Goal: Task Accomplishment & Management: Manage account settings

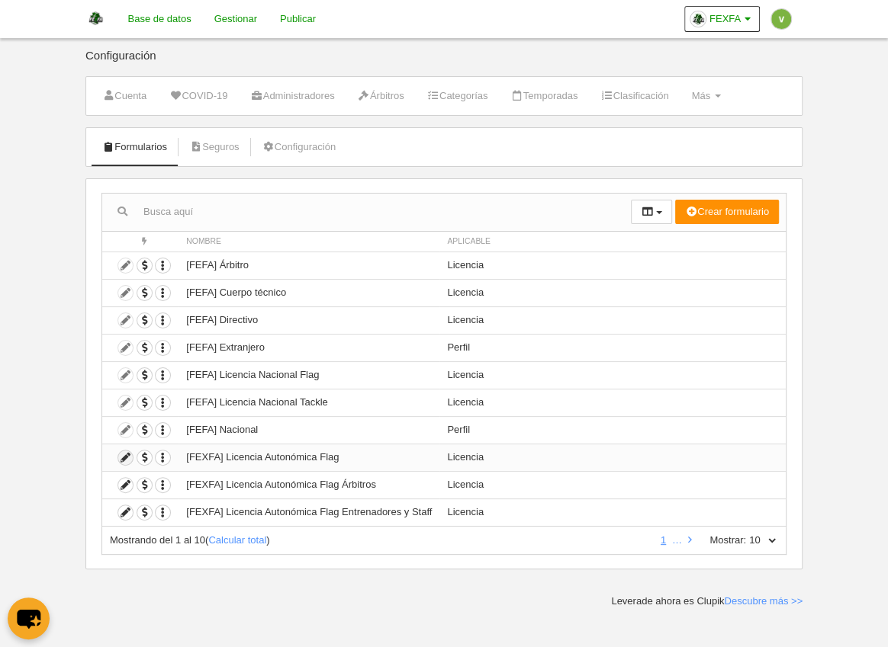
click at [123, 454] on icon at bounding box center [125, 458] width 14 height 14
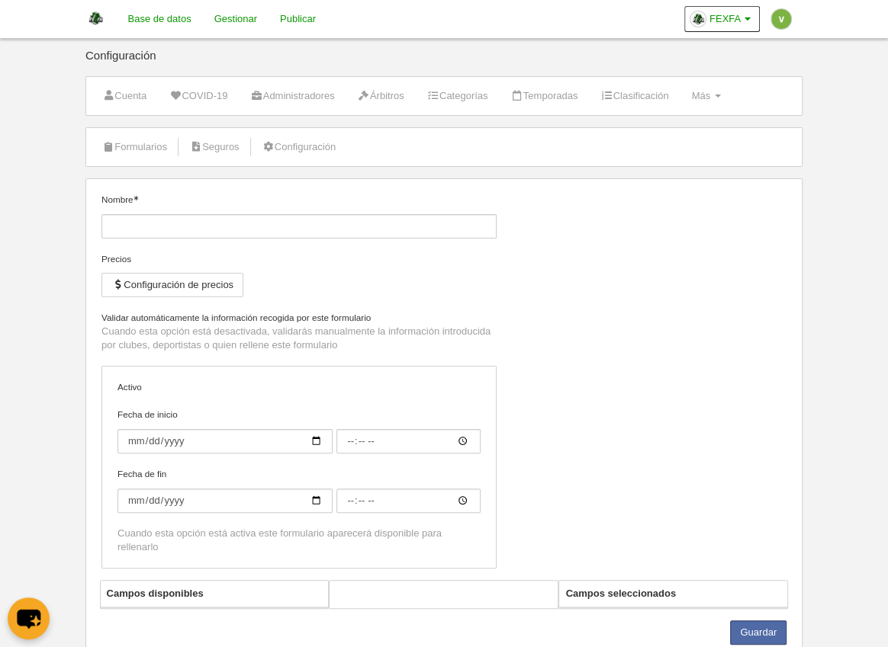
type input "[FEXFA] Licencia Autonómica Flag"
checkbox input "true"
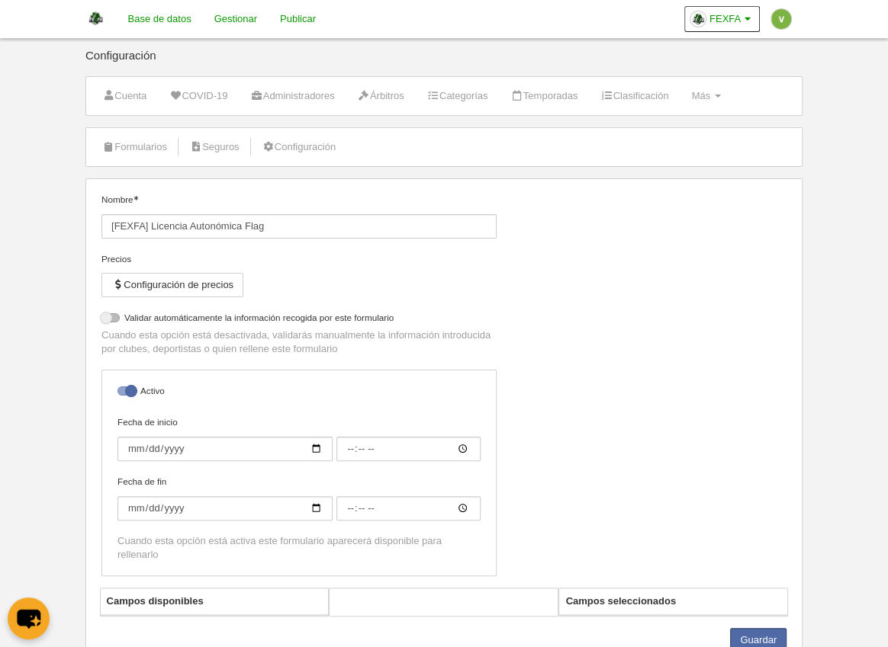
select select "selected"
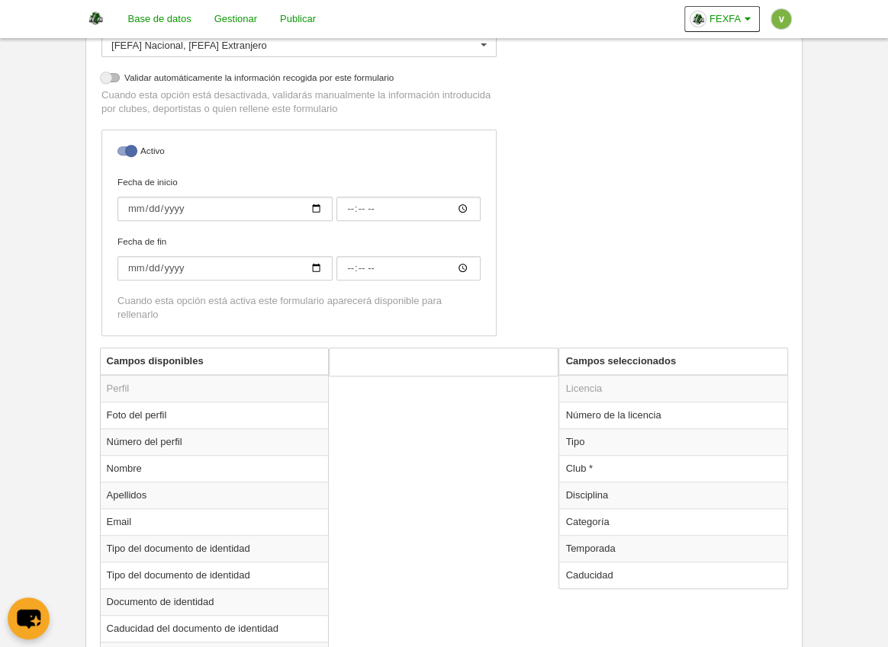
scroll to position [317, 0]
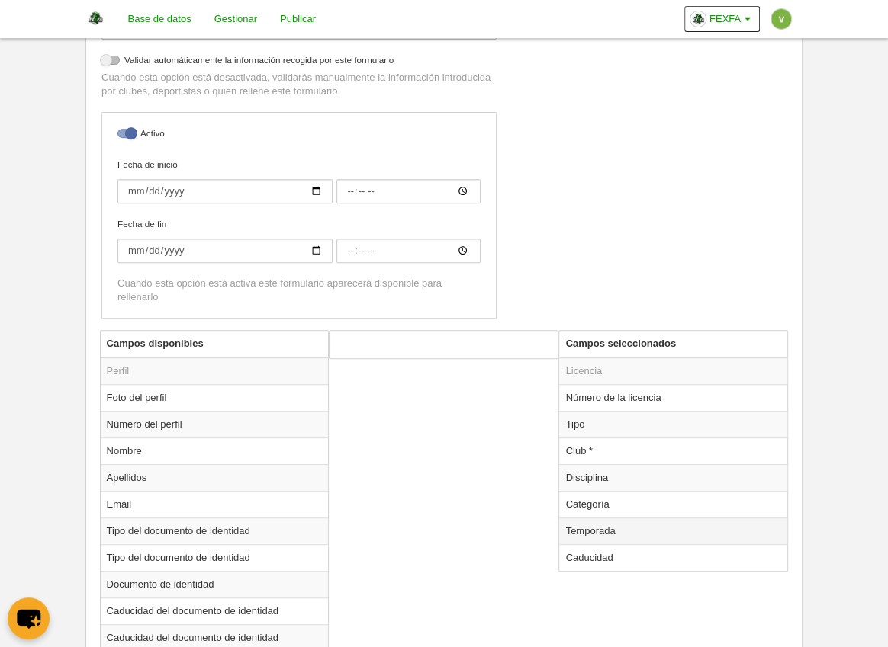
click at [580, 530] on td "Temporada" at bounding box center [673, 531] width 228 height 27
radio input "true"
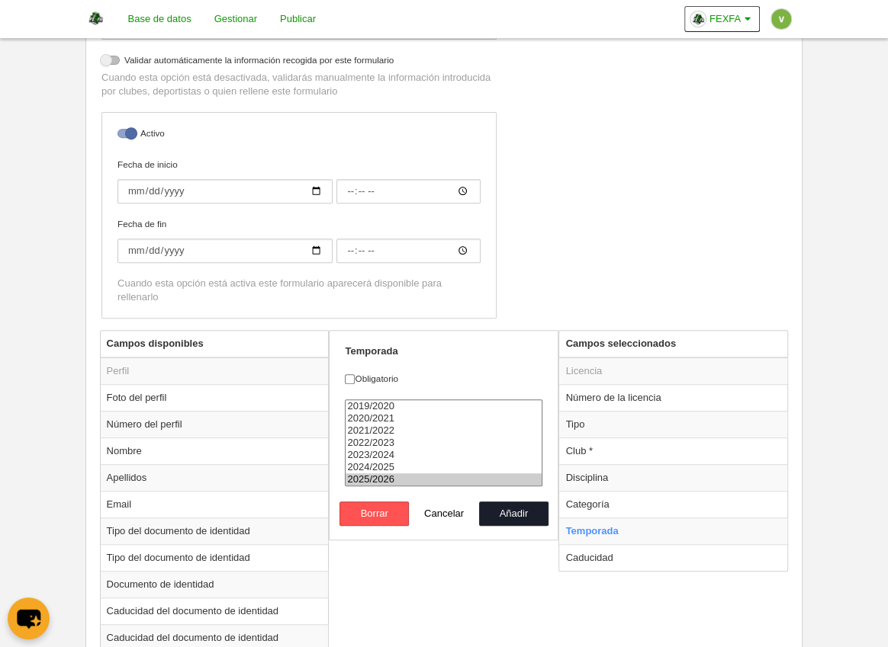
click at [390, 474] on option "2025/2026" at bounding box center [443, 480] width 196 height 12
click at [391, 465] on option "2024/2025" at bounding box center [443, 467] width 196 height 12
select select "8371"
click at [437, 474] on option "2025/2026" at bounding box center [443, 480] width 196 height 12
click at [367, 374] on label "Obligatorio" at bounding box center [444, 379] width 198 height 14
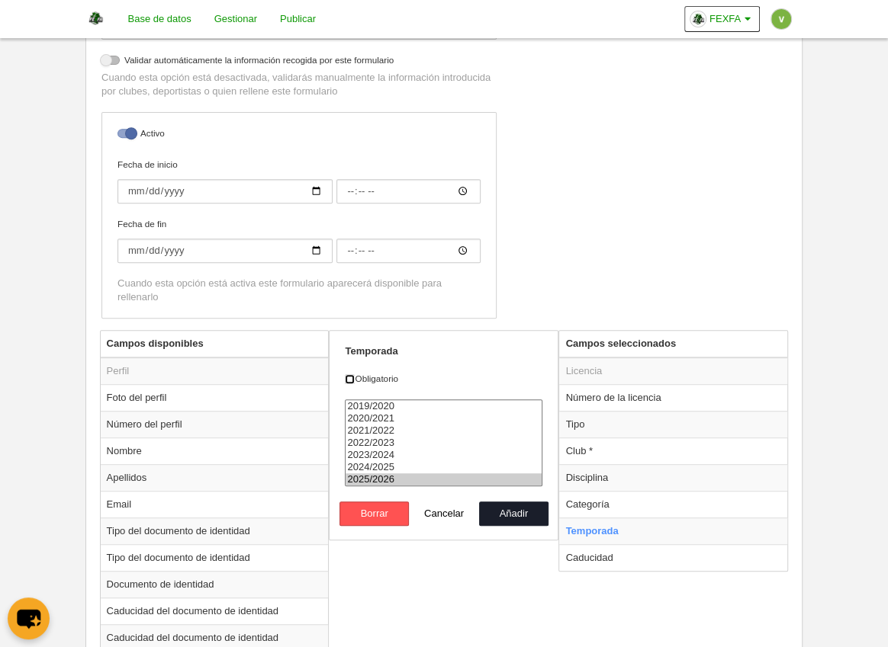
click at [355, 374] on input "Obligatorio" at bounding box center [350, 379] width 10 height 10
checkbox input "true"
click at [506, 502] on button "Añadir" at bounding box center [513, 514] width 69 height 24
radio input "false"
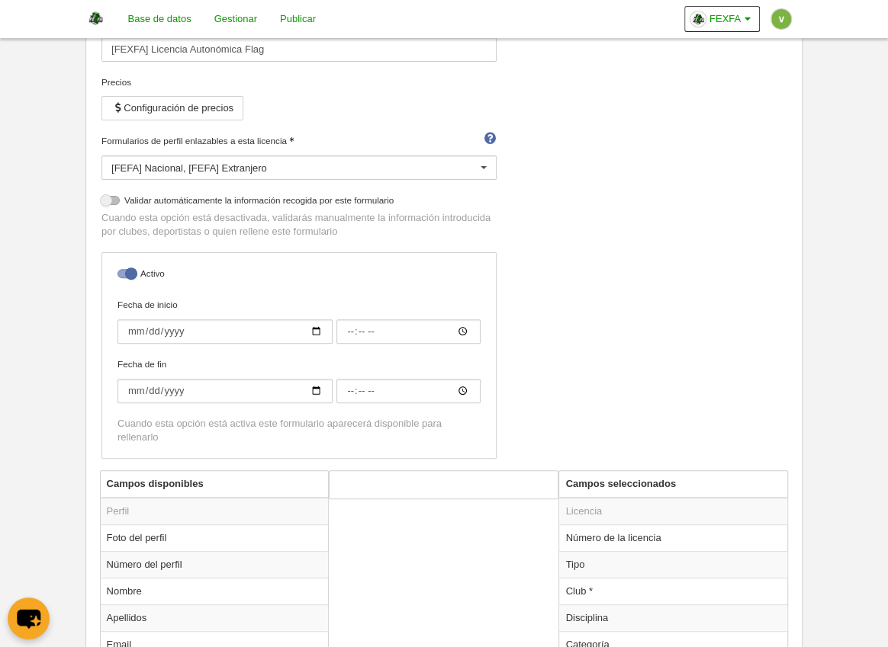
scroll to position [0, 0]
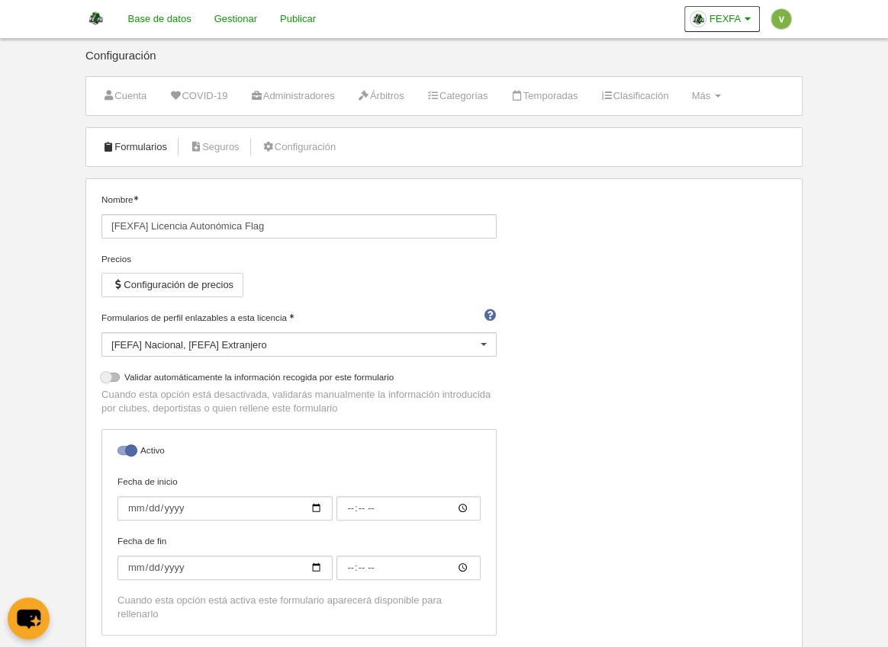
click at [154, 144] on link "Formularios" at bounding box center [135, 147] width 82 height 23
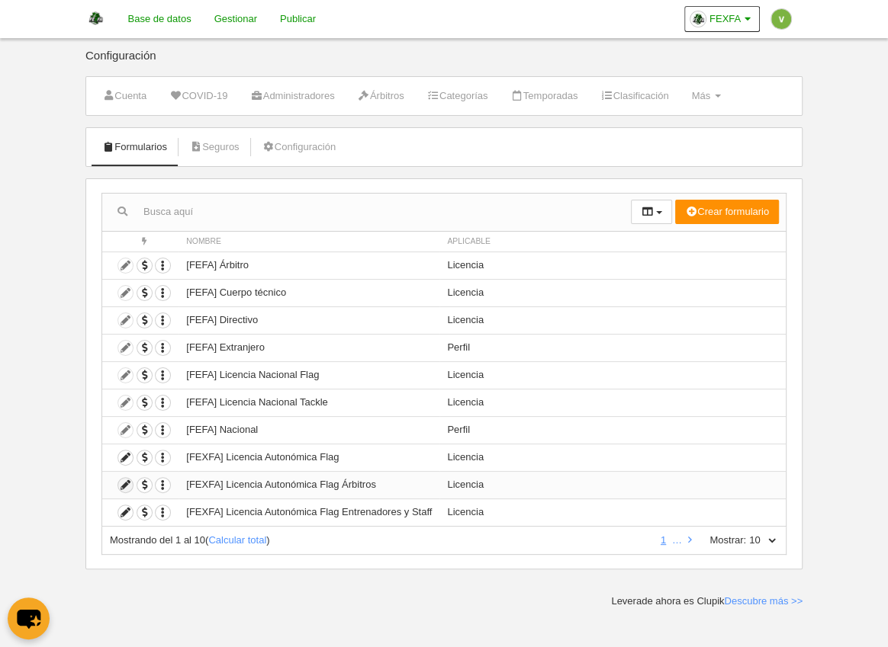
click at [124, 482] on icon at bounding box center [125, 485] width 14 height 14
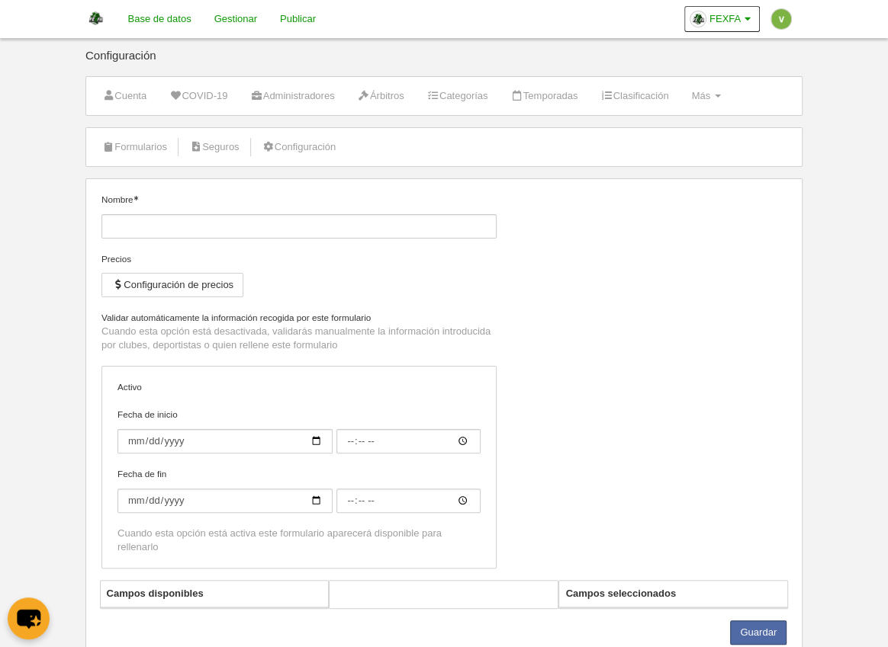
type input "[FEXFA] Licencia Autonómica Flag Árbitros"
checkbox input "true"
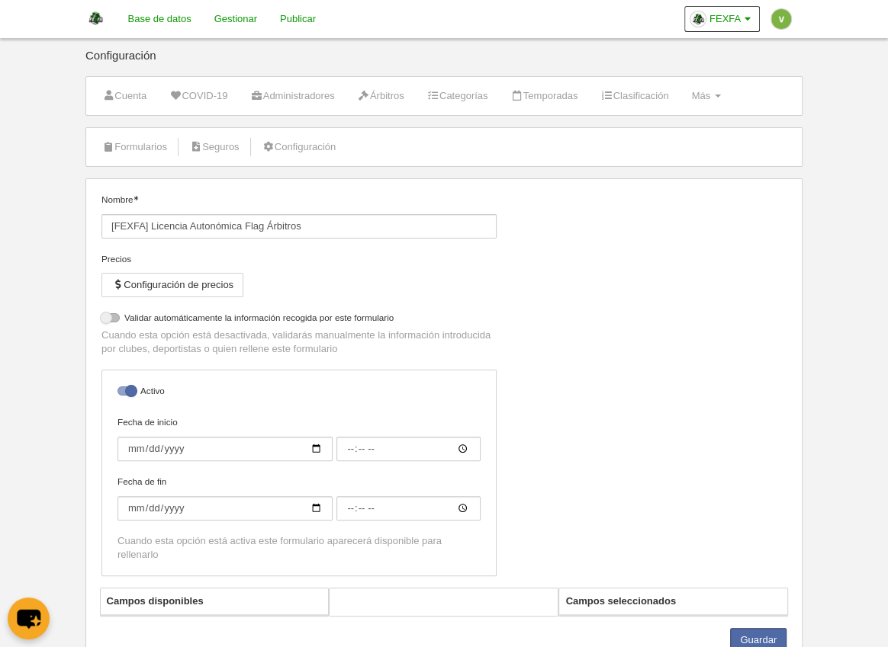
select select "selected"
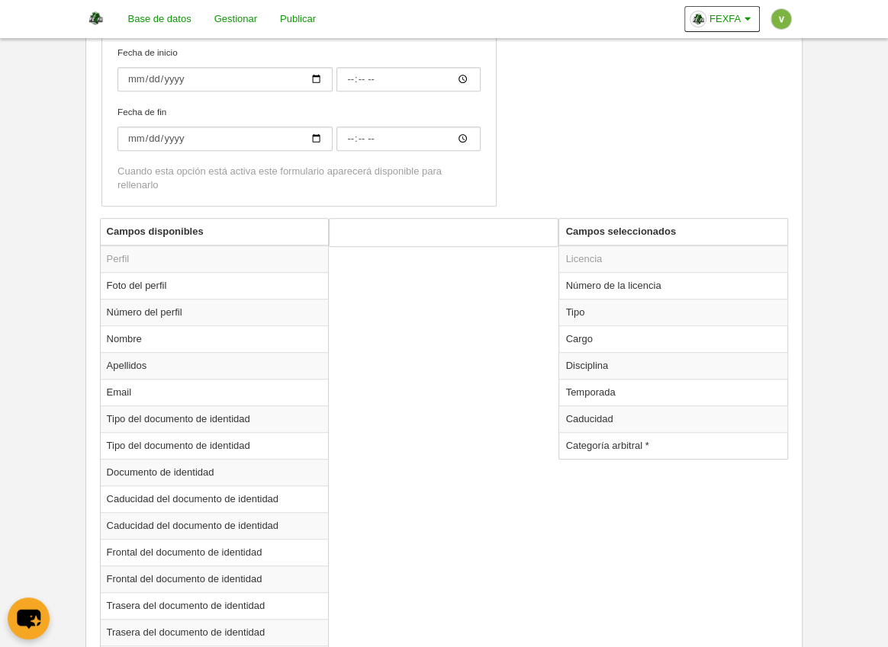
scroll to position [487, 0]
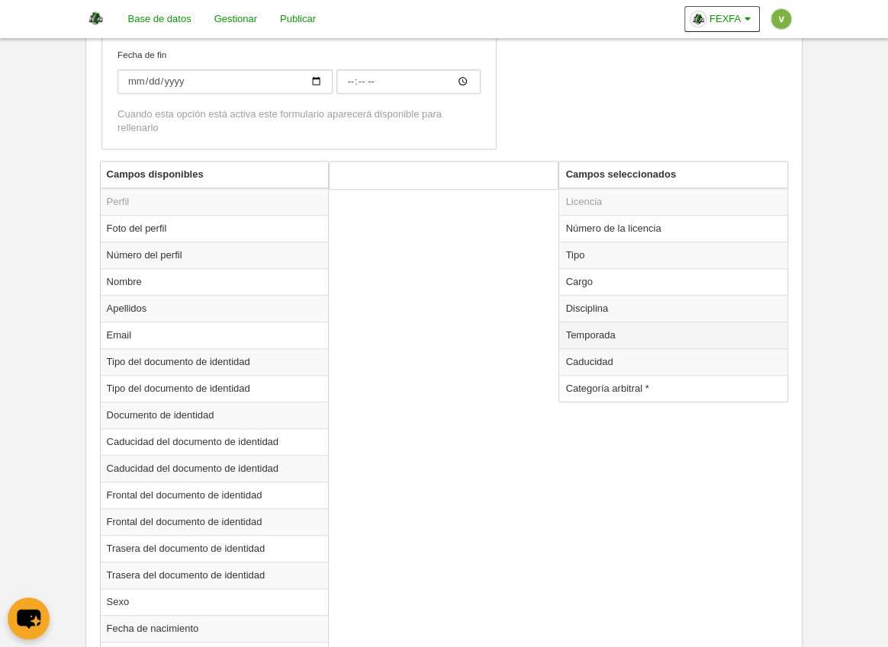
click at [599, 334] on td "Temporada" at bounding box center [673, 335] width 228 height 27
radio input "true"
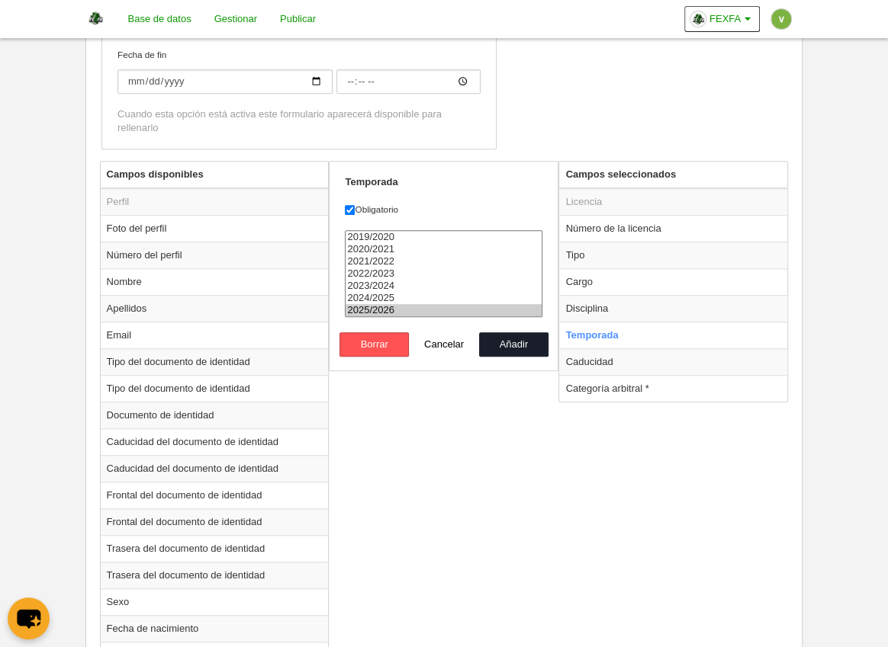
click at [390, 304] on option "2025/2026" at bounding box center [443, 310] width 196 height 12
select select "7531"
click at [389, 292] on option "2024/2025" at bounding box center [443, 298] width 196 height 12
click at [504, 334] on button "Añadir" at bounding box center [513, 345] width 69 height 24
radio input "false"
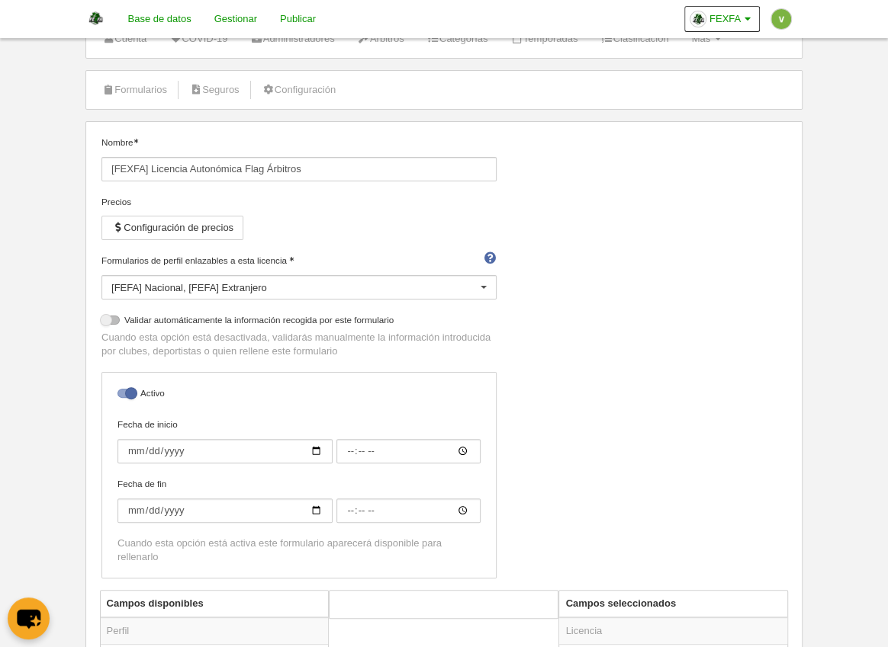
scroll to position [0, 0]
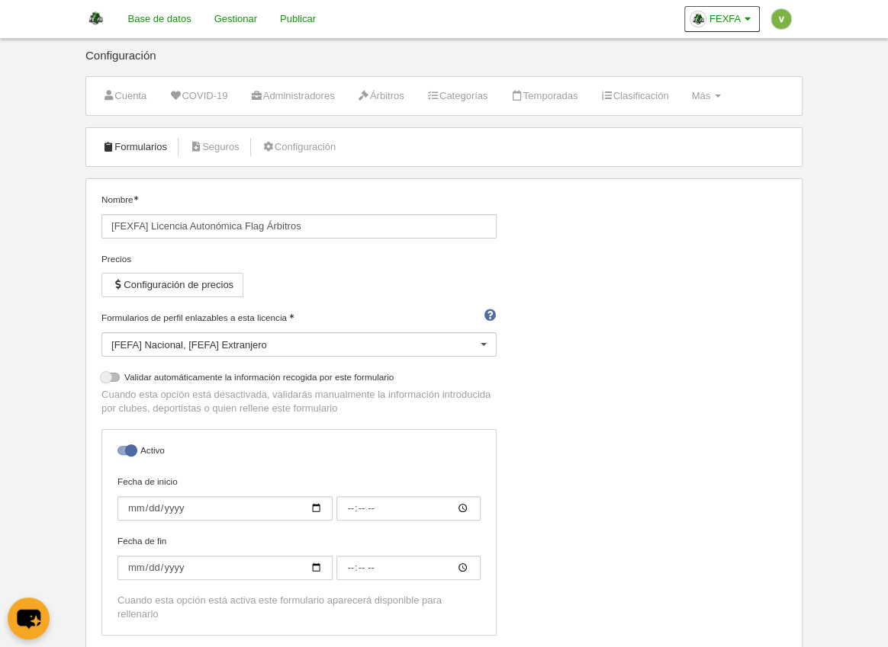
click at [156, 147] on link "Formularios" at bounding box center [135, 147] width 82 height 23
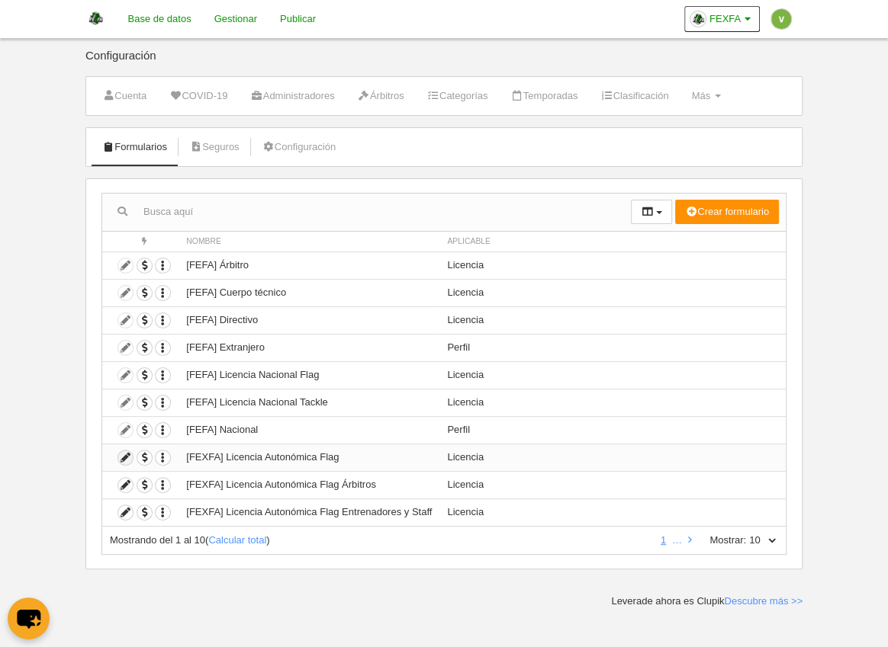
click at [123, 455] on icon at bounding box center [125, 458] width 14 height 14
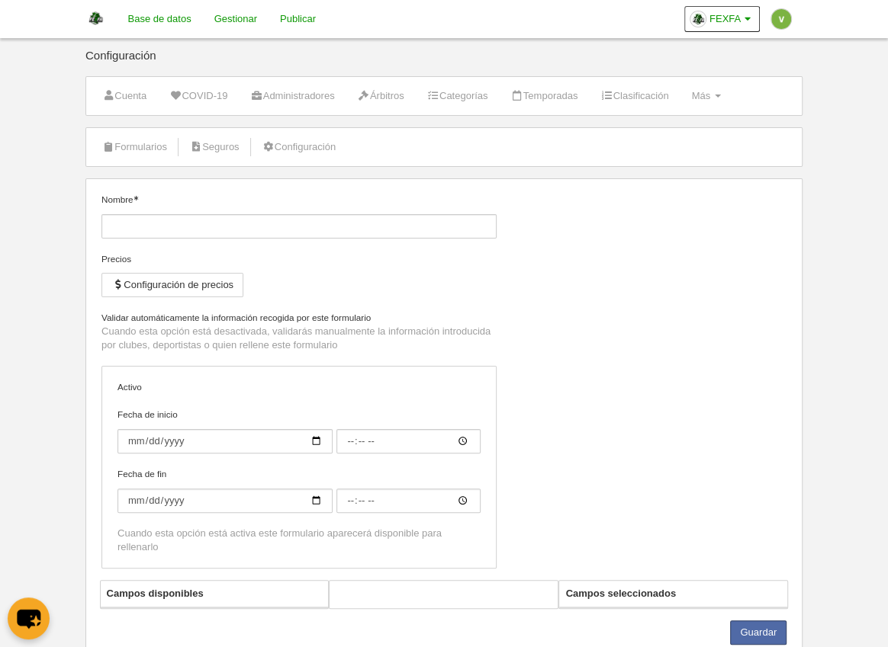
type input "[FEXFA] Licencia Autonómica Flag"
checkbox input "true"
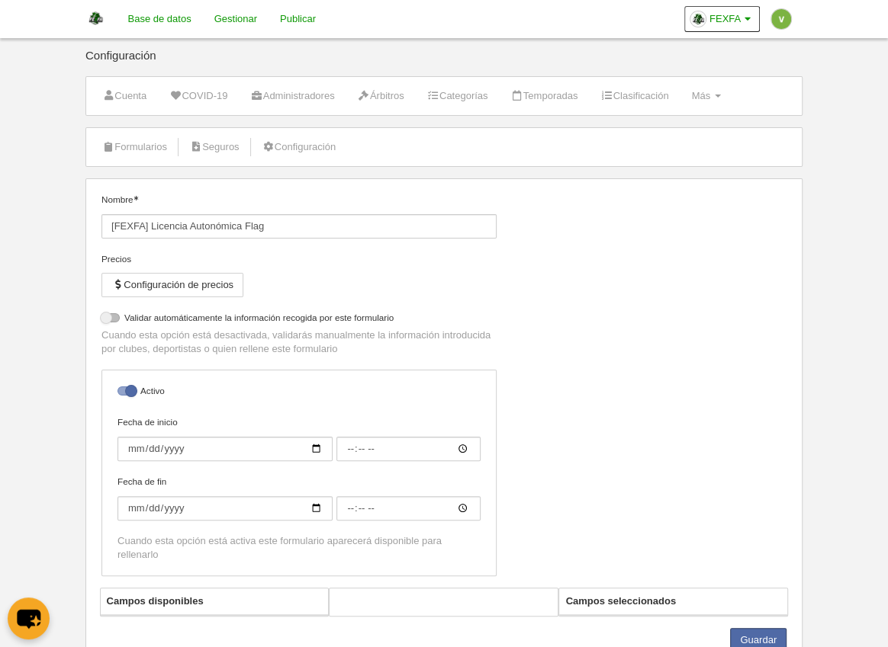
select select "selected"
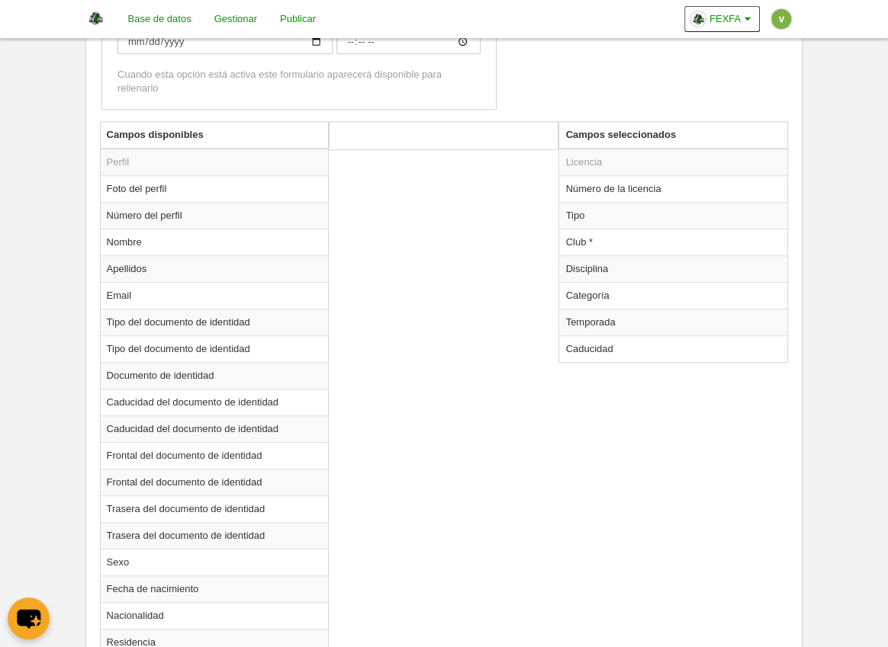
scroll to position [496, 0]
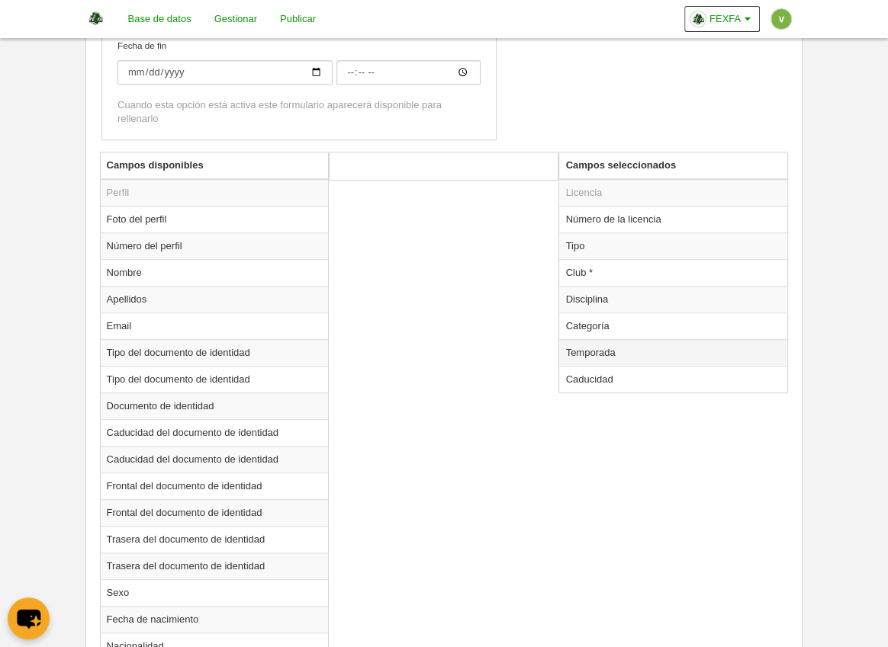
click at [604, 345] on td "Temporada" at bounding box center [673, 352] width 228 height 27
radio input "true"
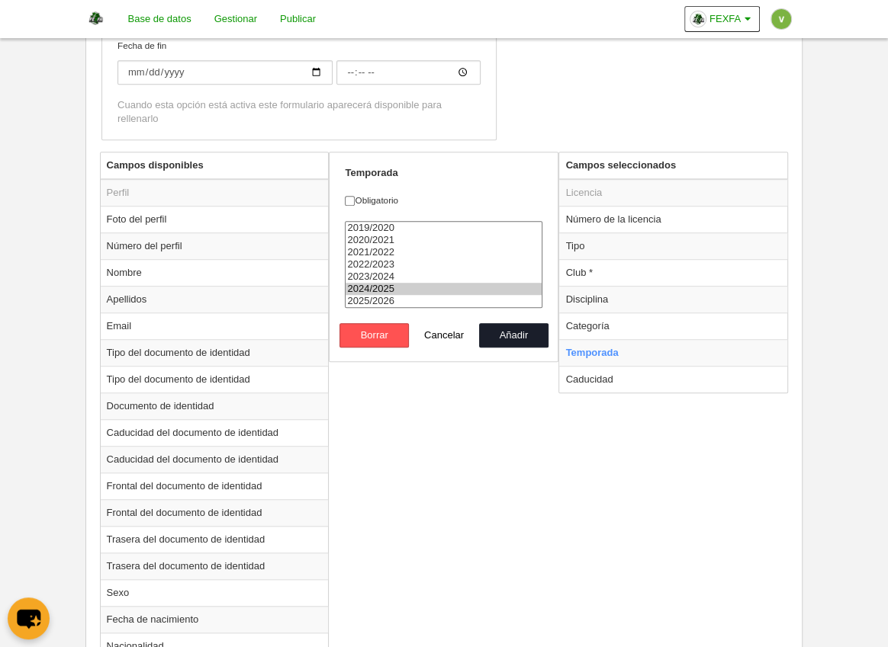
select select "7531"
click at [391, 297] on option "2025/2026" at bounding box center [443, 301] width 196 height 12
click at [506, 331] on button "Añadir" at bounding box center [513, 335] width 69 height 24
radio input "false"
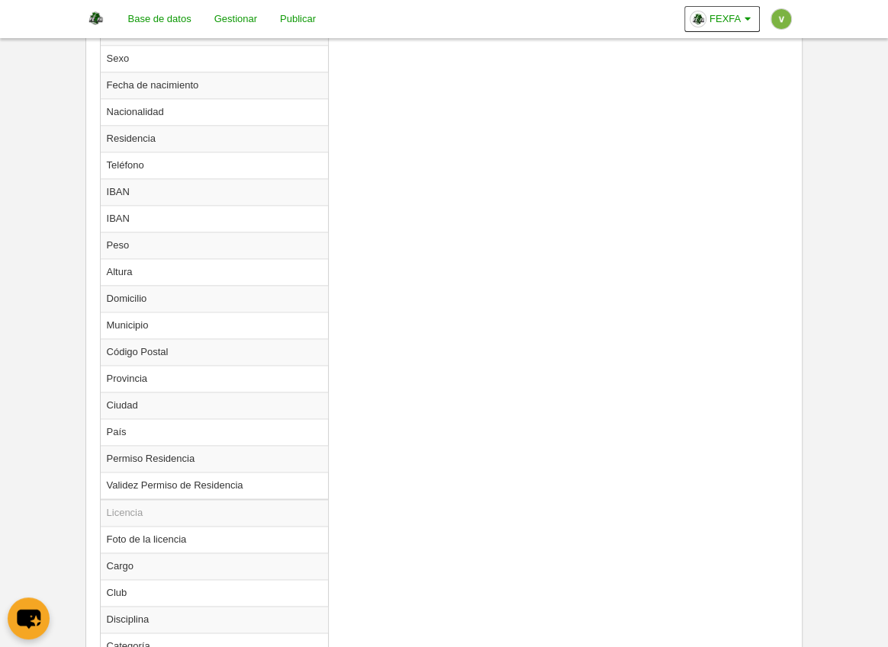
scroll to position [1276, 0]
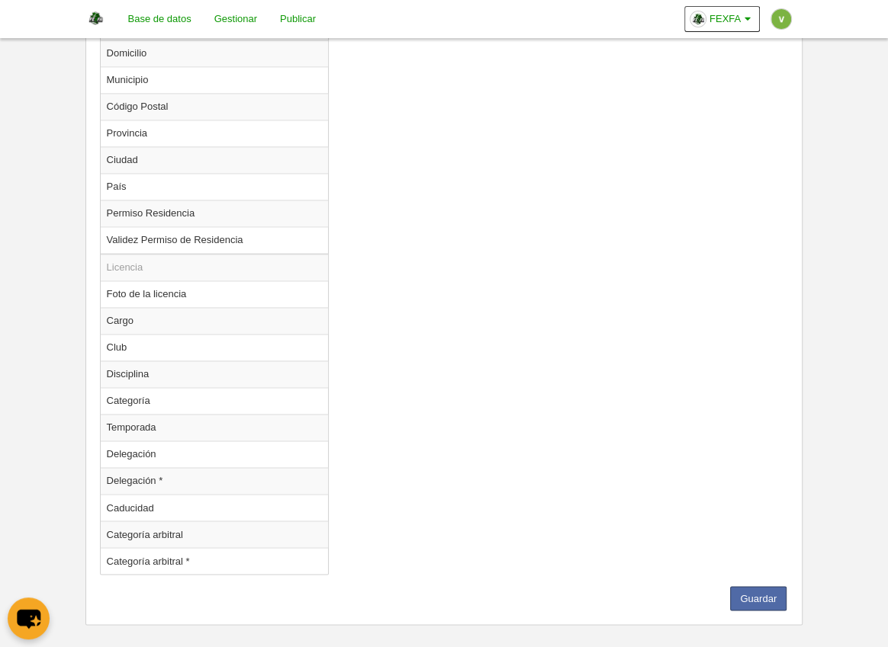
click at [743, 586] on button "Guardar" at bounding box center [758, 598] width 56 height 24
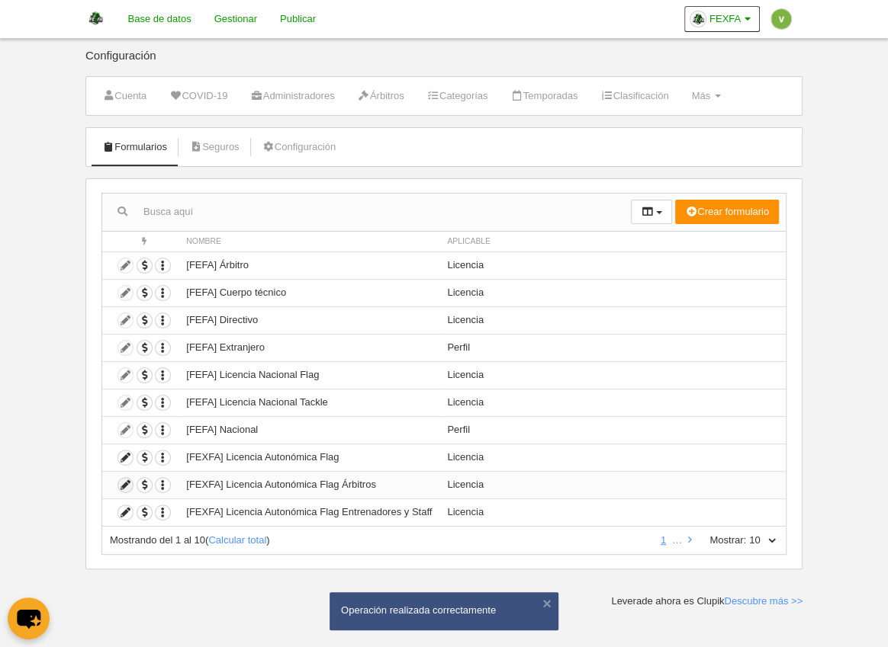
click at [124, 478] on icon at bounding box center [125, 485] width 14 height 14
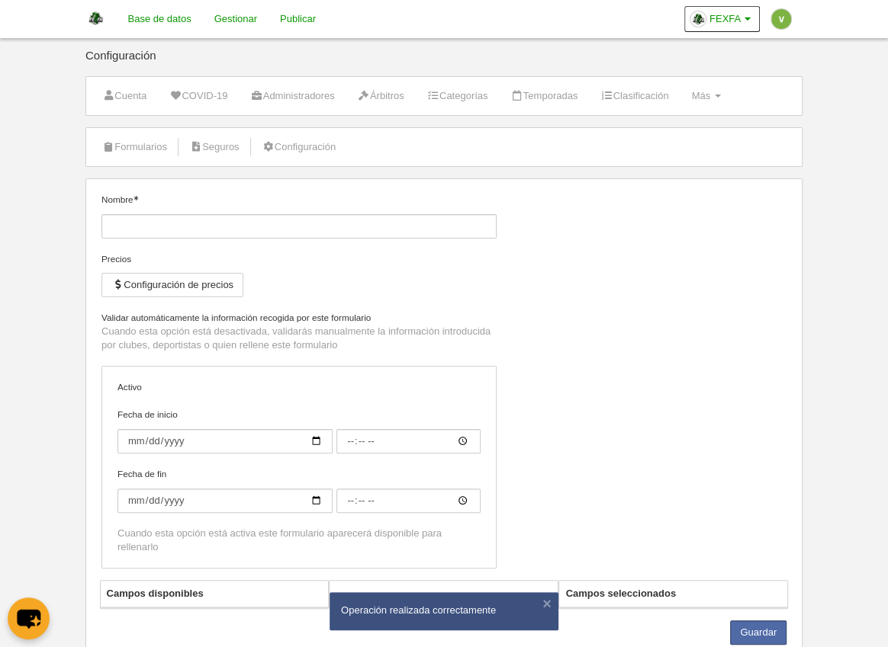
type input "[FEXFA] Licencia Autonómica Flag Árbitros"
checkbox input "true"
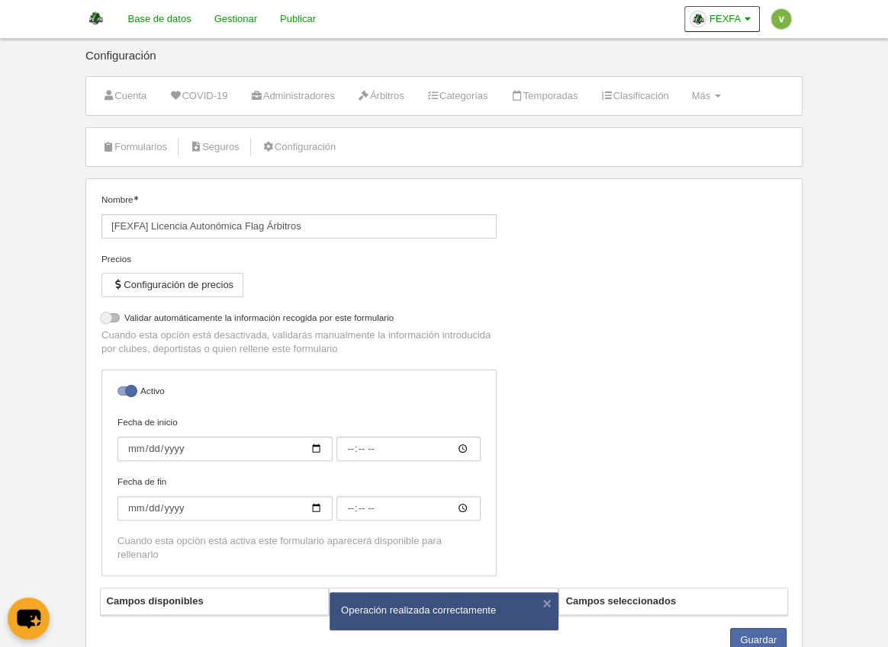
select select "selected"
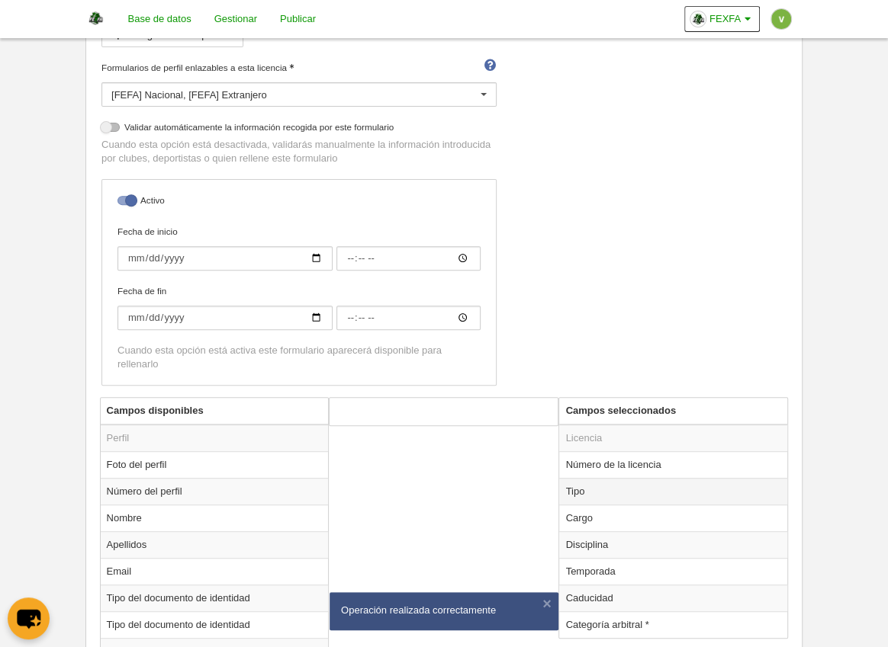
scroll to position [259, 0]
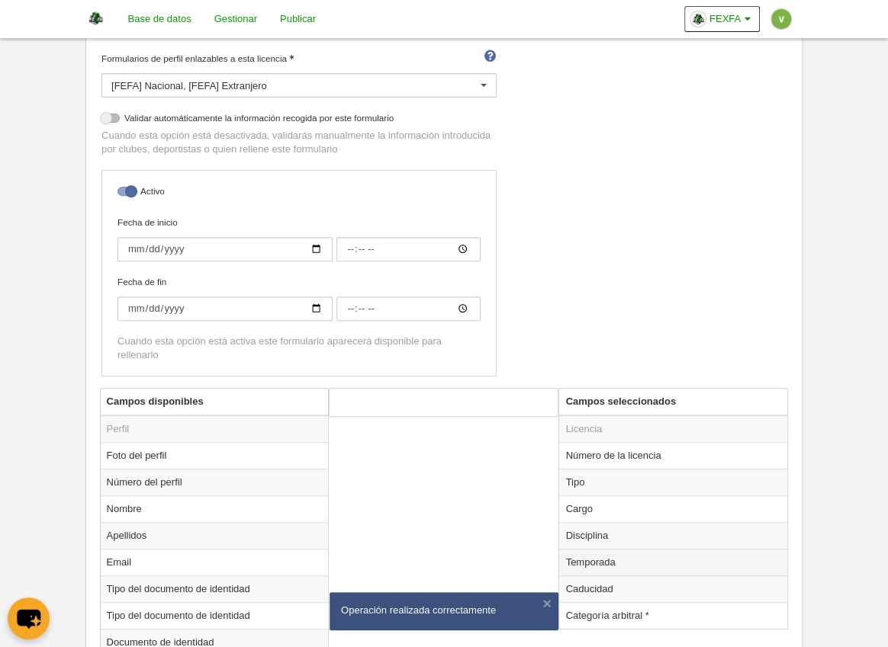
click at [597, 560] on td "Temporada" at bounding box center [673, 562] width 228 height 27
radio input "true"
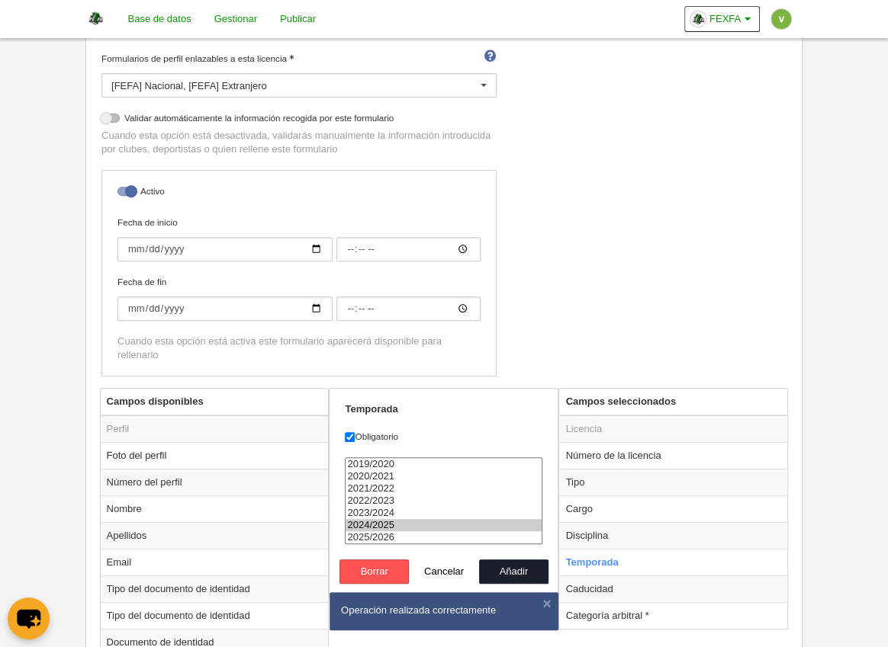
select select "7531"
click at [417, 532] on option "2025/2026" at bounding box center [443, 538] width 196 height 12
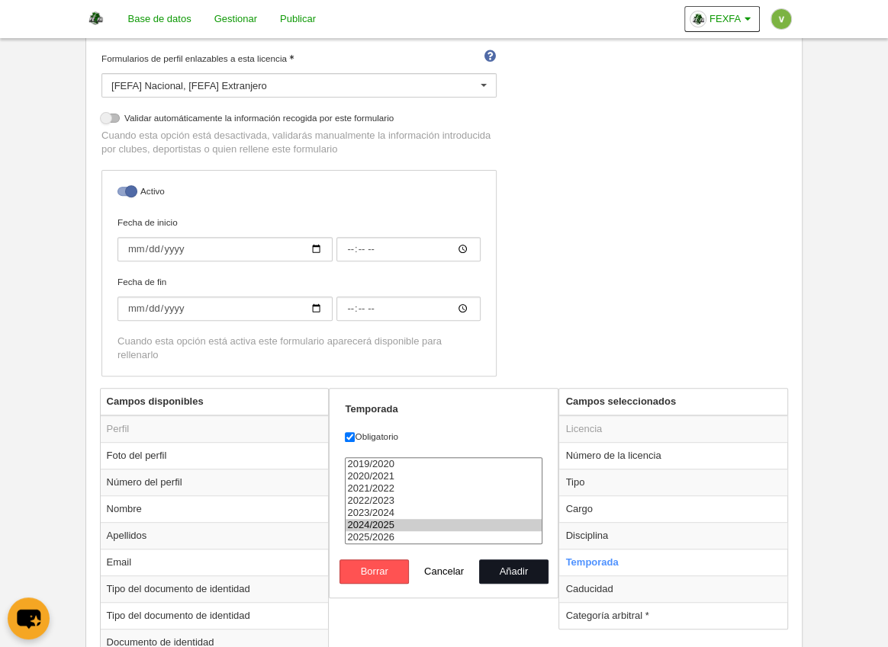
click at [512, 568] on button "Añadir" at bounding box center [513, 572] width 69 height 24
radio input "false"
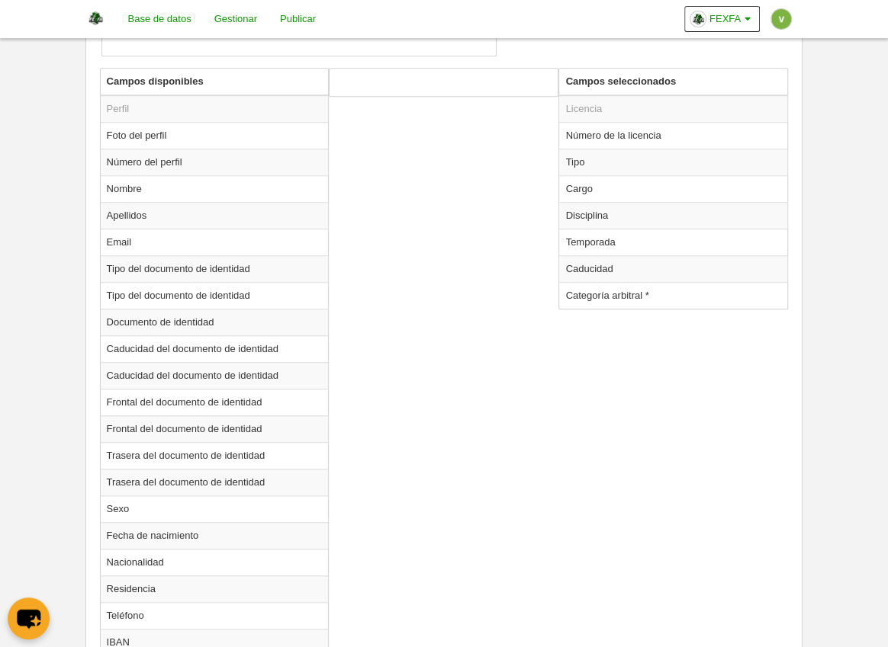
scroll to position [1276, 0]
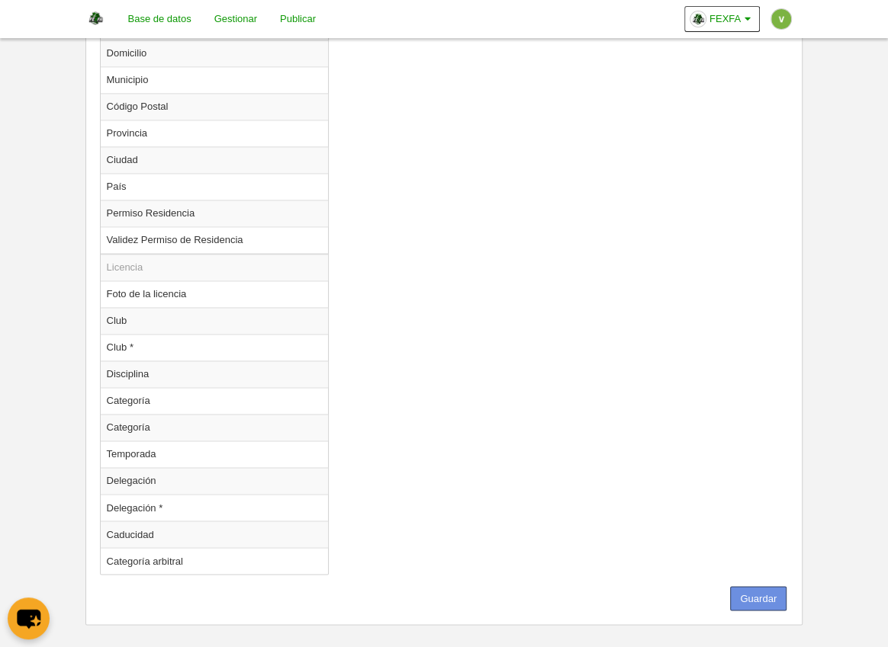
click at [764, 586] on button "Guardar" at bounding box center [758, 598] width 56 height 24
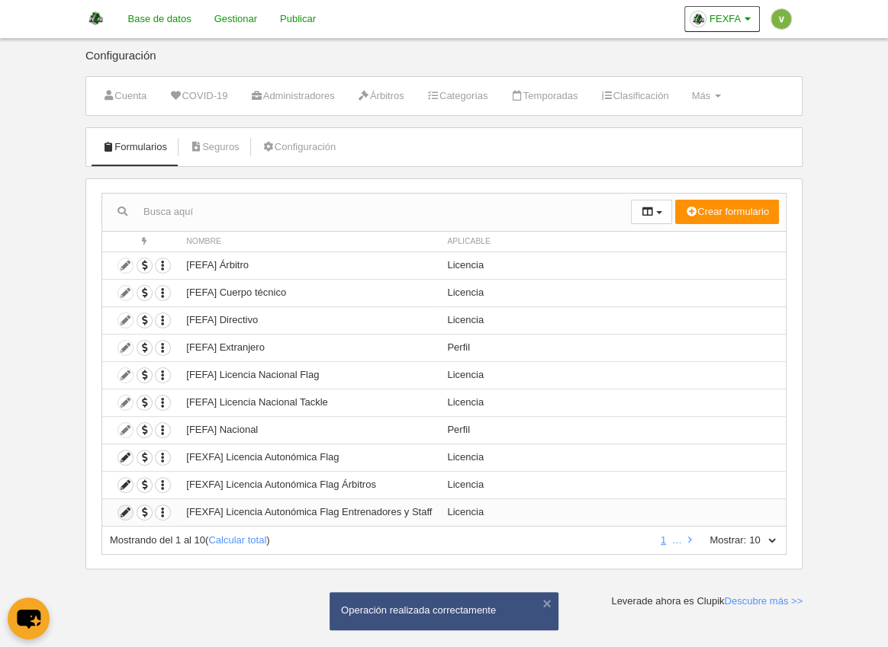
click at [127, 506] on icon at bounding box center [125, 513] width 14 height 14
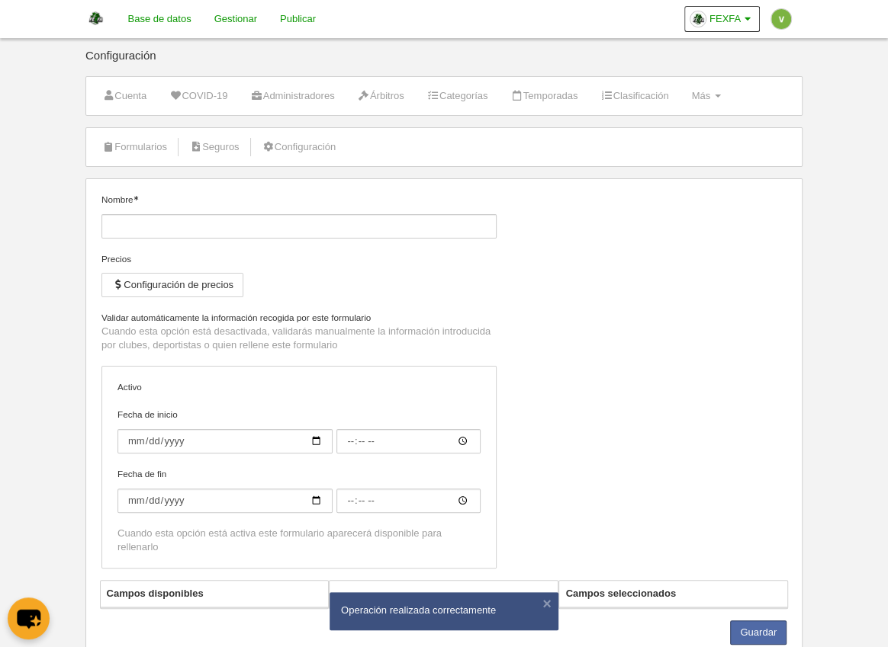
type input "[FEXFA] Licencia Autonómica Flag Entrenadores y Staff"
checkbox input "true"
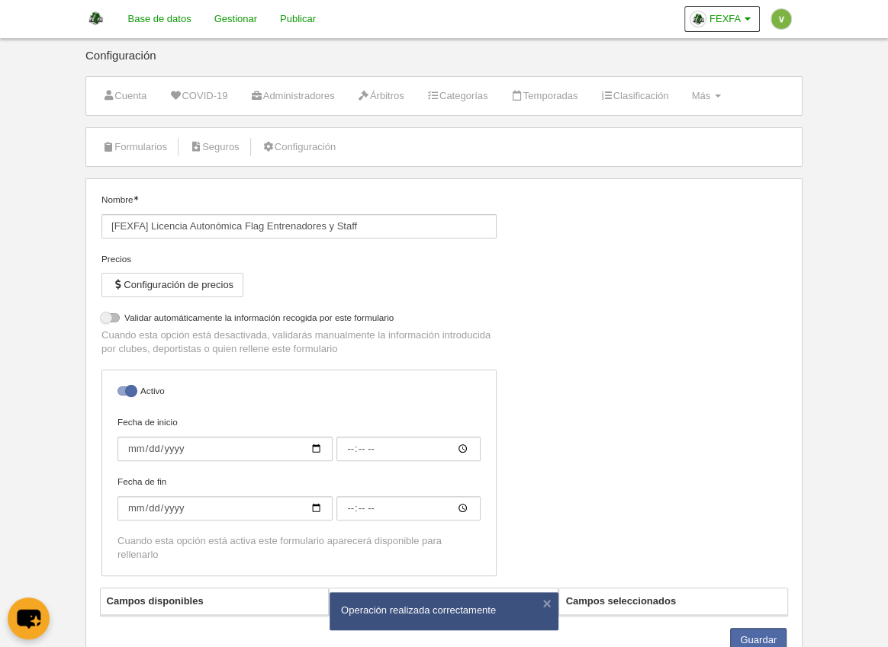
select select "selected"
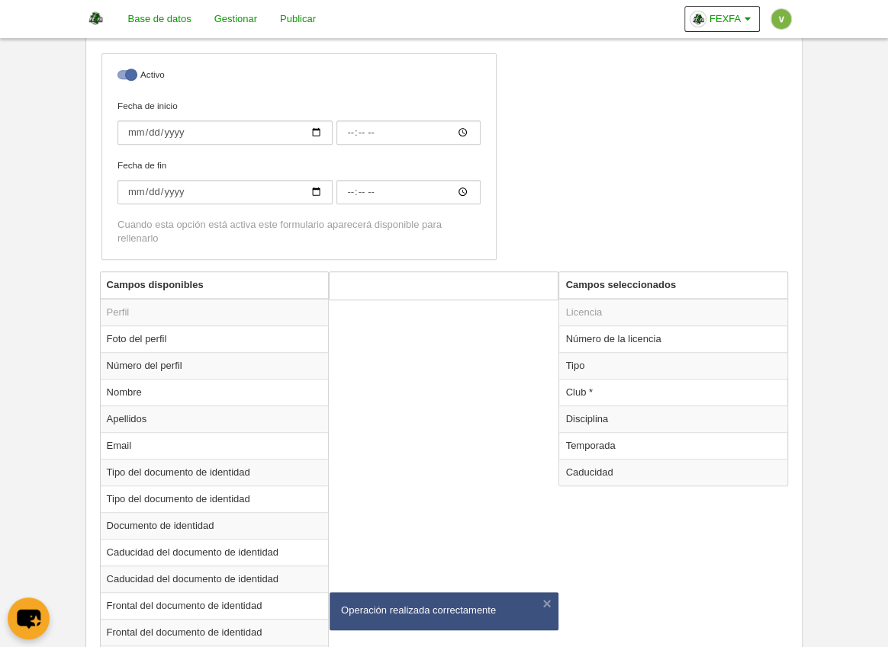
scroll to position [382, 0]
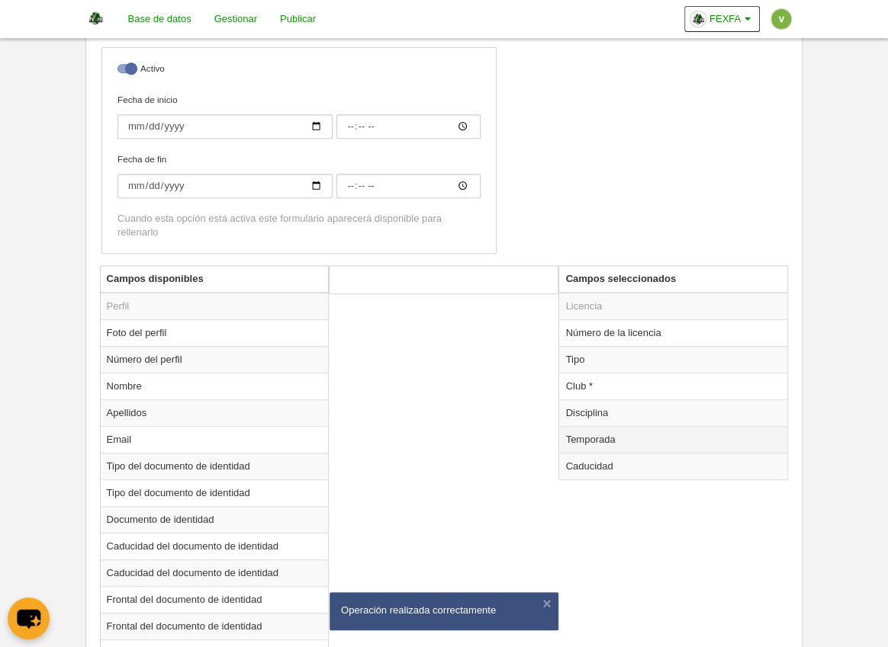
click at [608, 436] on td "Temporada" at bounding box center [673, 439] width 228 height 27
radio input "true"
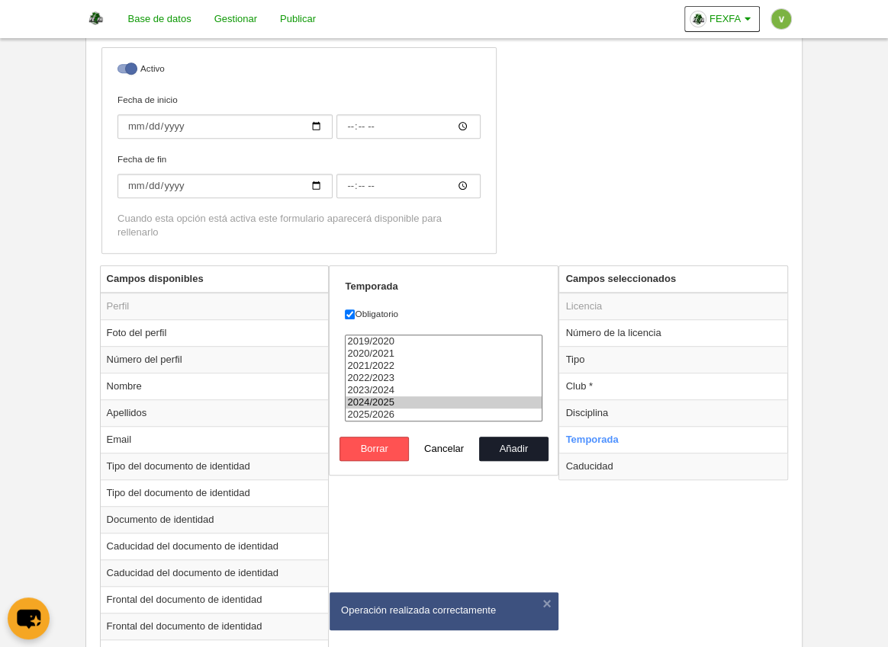
select select "7531"
click at [389, 409] on option "2025/2026" at bounding box center [443, 415] width 196 height 12
click at [508, 442] on button "Añadir" at bounding box center [513, 449] width 69 height 24
radio input "false"
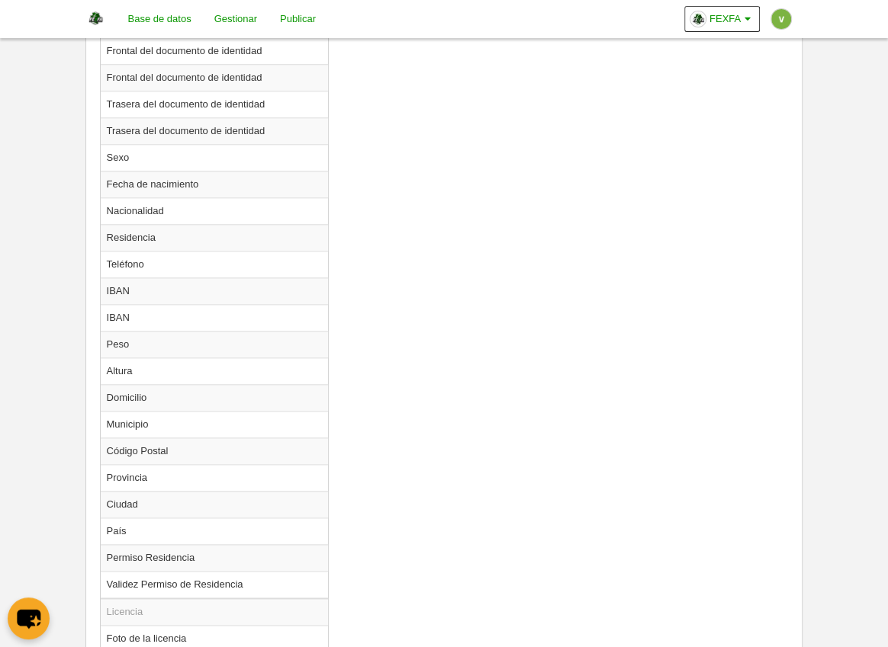
scroll to position [1302, 0]
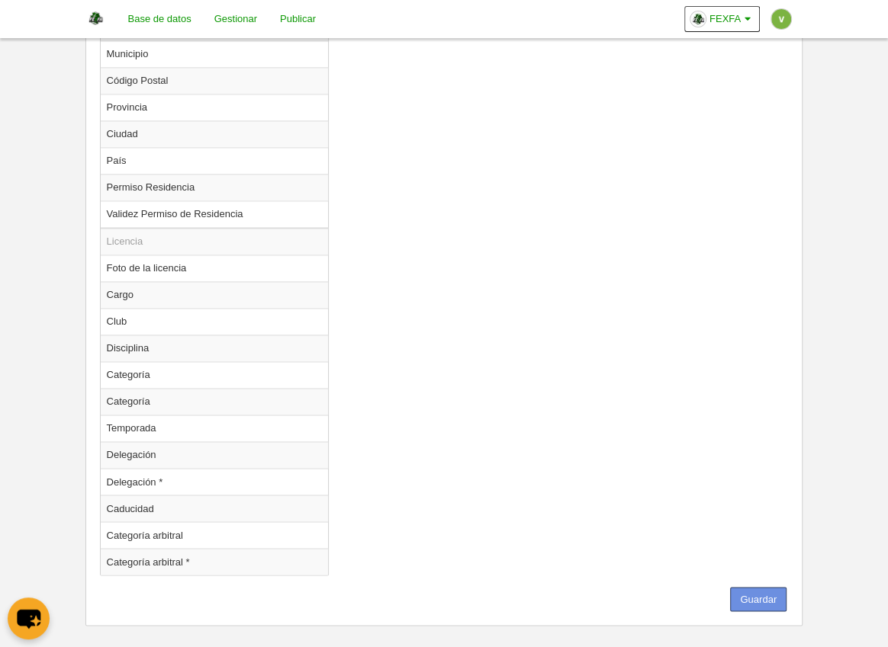
click at [771, 587] on button "Guardar" at bounding box center [758, 599] width 56 height 24
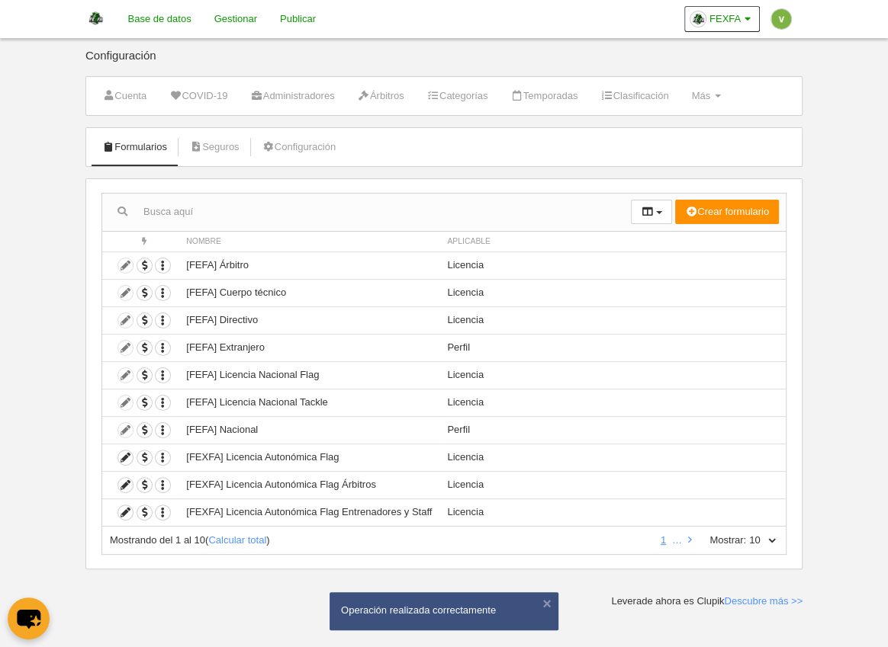
click at [151, 9] on link "Base de datos" at bounding box center [160, 19] width 86 height 38
